Goal: Task Accomplishment & Management: Use online tool/utility

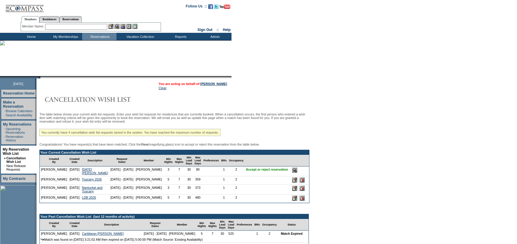
click at [295, 173] on input "image" at bounding box center [294, 170] width 5 height 5
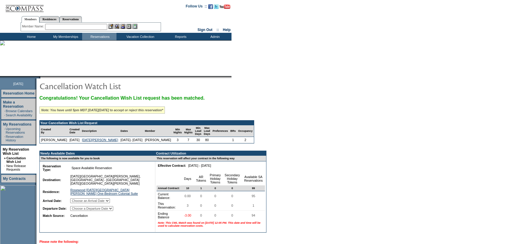
click at [103, 203] on select "Choose an Arrival Date Sunday, November 2, 2025 Monday, November 3, 2025 Tuesda…" at bounding box center [90, 200] width 40 height 5
drag, startPoint x: 400, startPoint y: 157, endPoint x: 392, endPoint y: 153, distance: 9.5
click at [400, 157] on form "Follow Us ::" at bounding box center [258, 161] width 517 height 323
